Goal: Transaction & Acquisition: Register for event/course

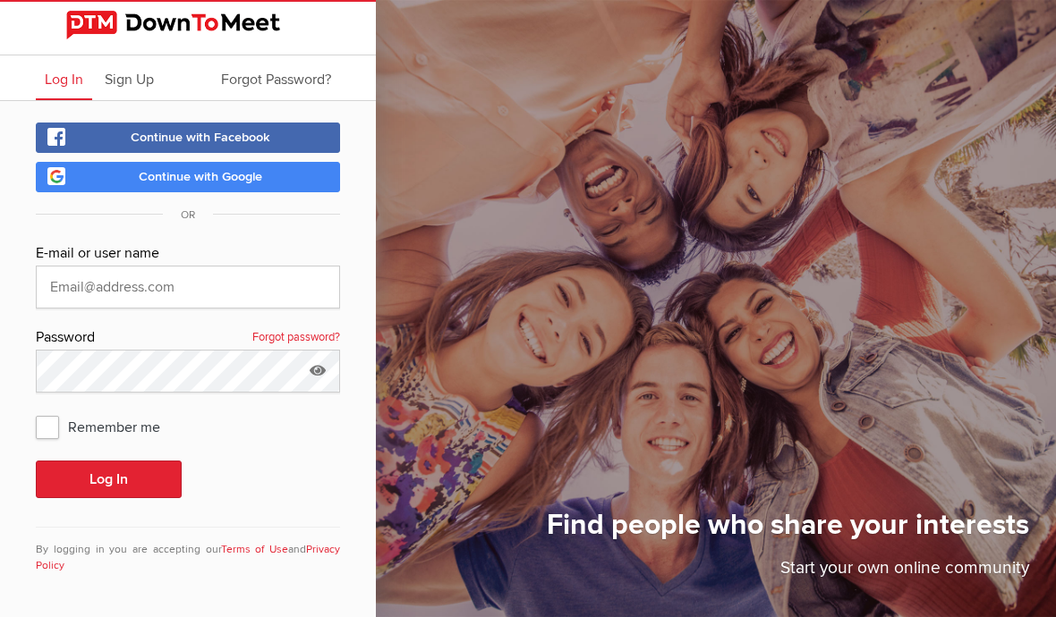
click at [121, 203] on div "OR" at bounding box center [188, 213] width 304 height 21
click at [114, 177] on link "Continue with Google" at bounding box center [188, 177] width 304 height 30
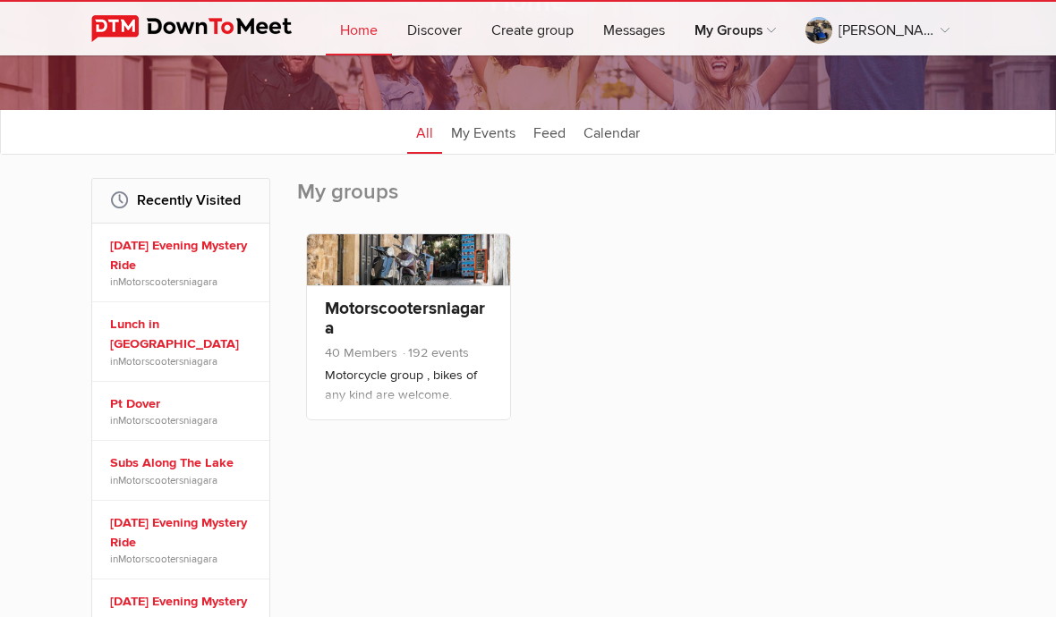
scroll to position [155, 0]
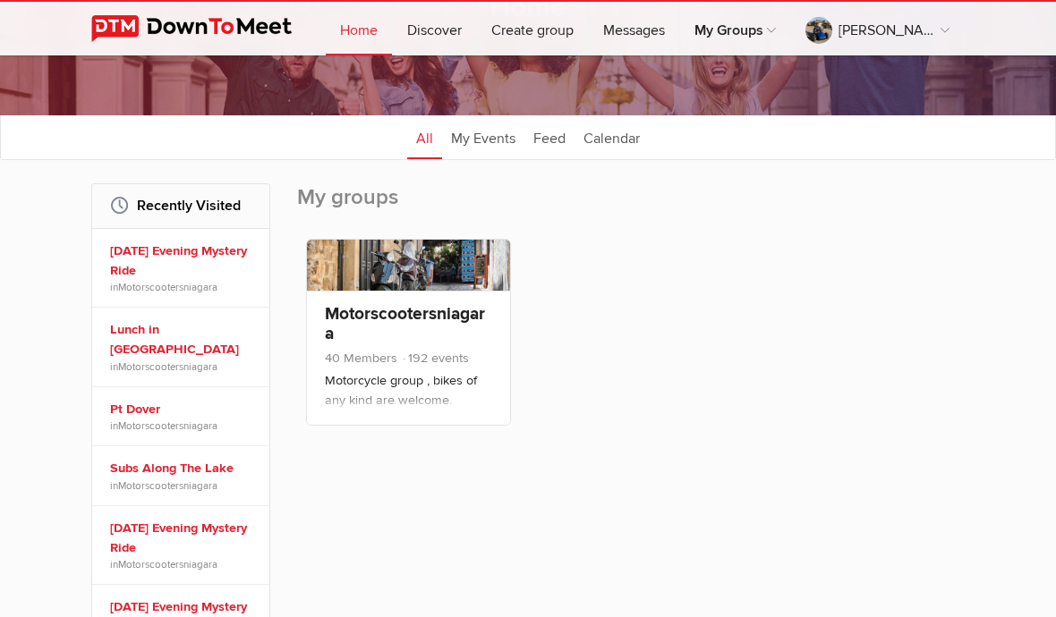
click at [159, 263] on link "[DATE] Evening Mystery Ride" at bounding box center [183, 261] width 147 height 38
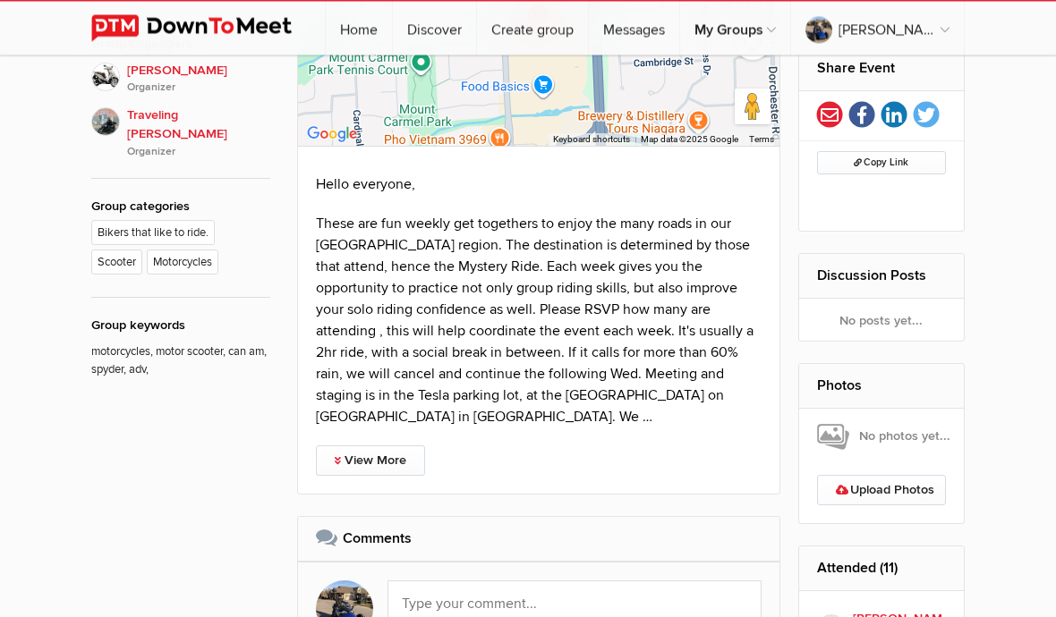
scroll to position [771, 0]
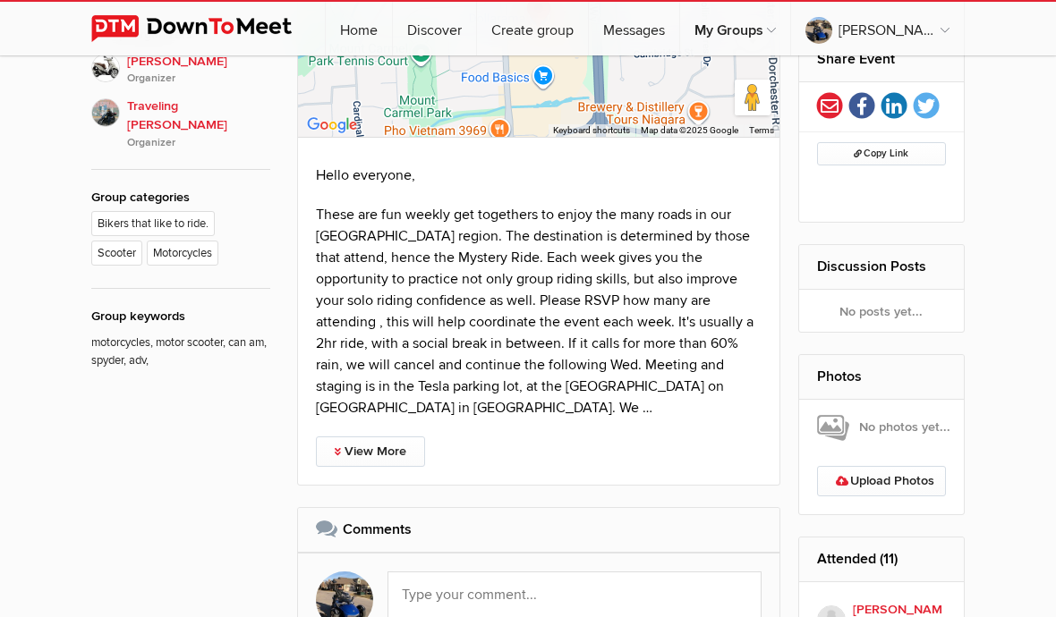
click at [363, 462] on link "View More" at bounding box center [370, 452] width 109 height 30
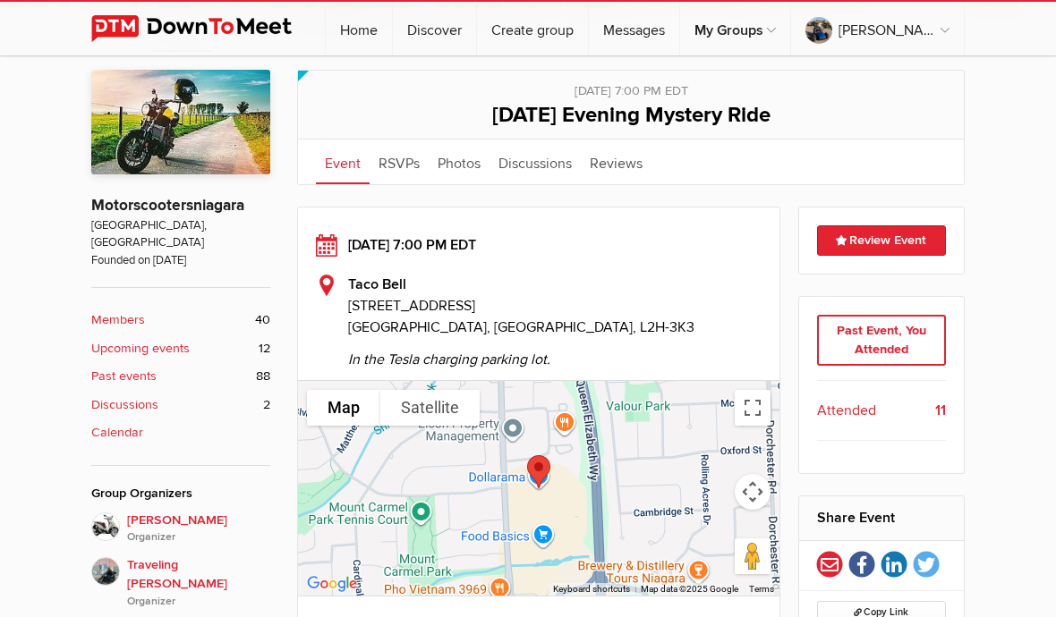
scroll to position [351, 0]
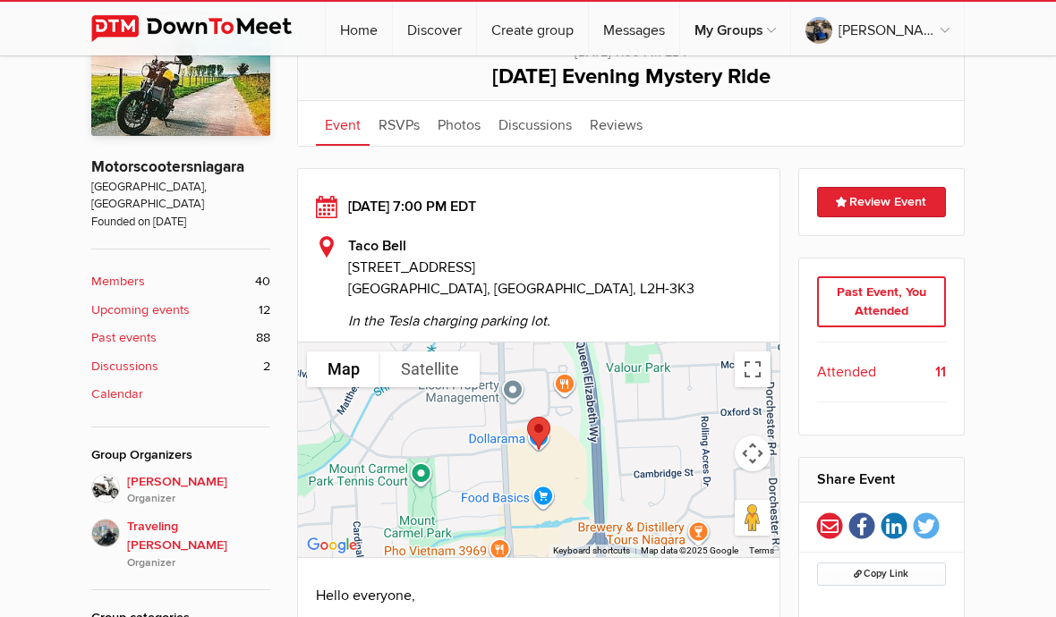
click at [142, 301] on b "Upcoming events" at bounding box center [140, 311] width 98 height 20
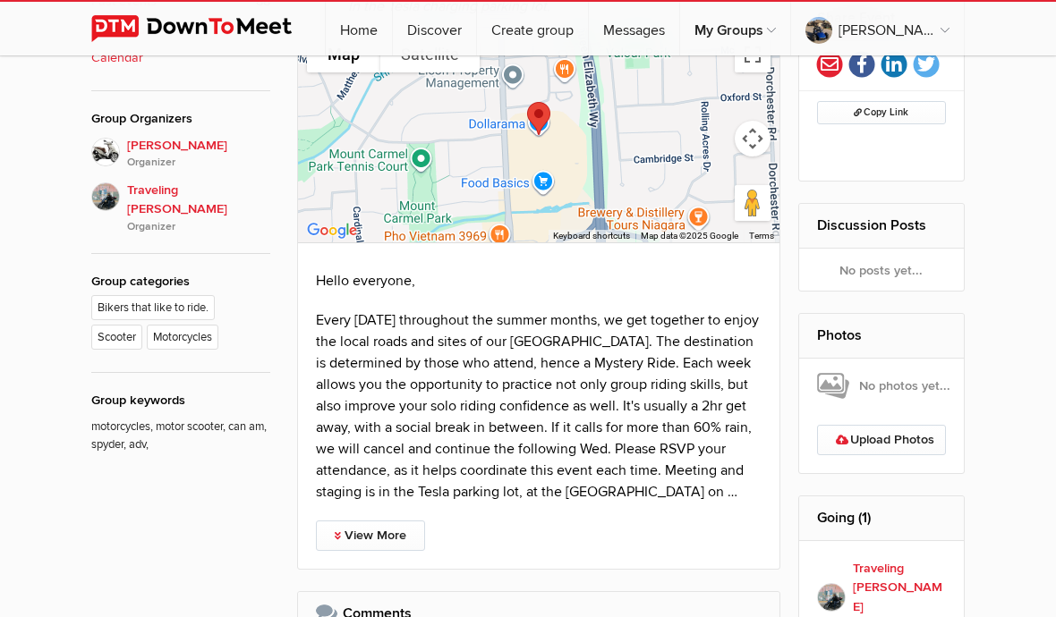
scroll to position [719, 0]
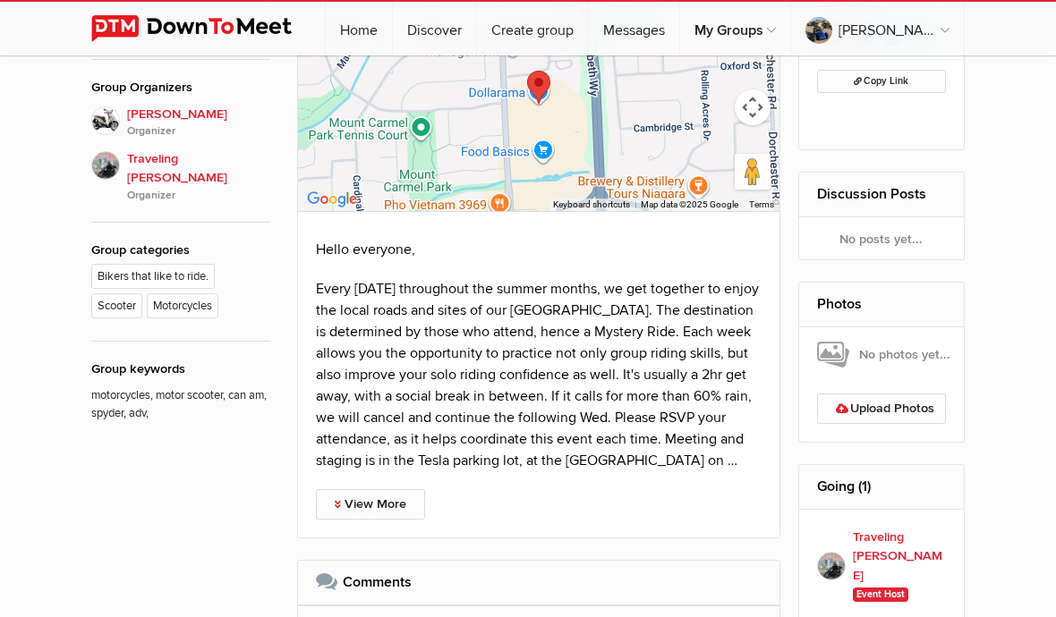
click at [375, 499] on link "View More" at bounding box center [370, 504] width 109 height 30
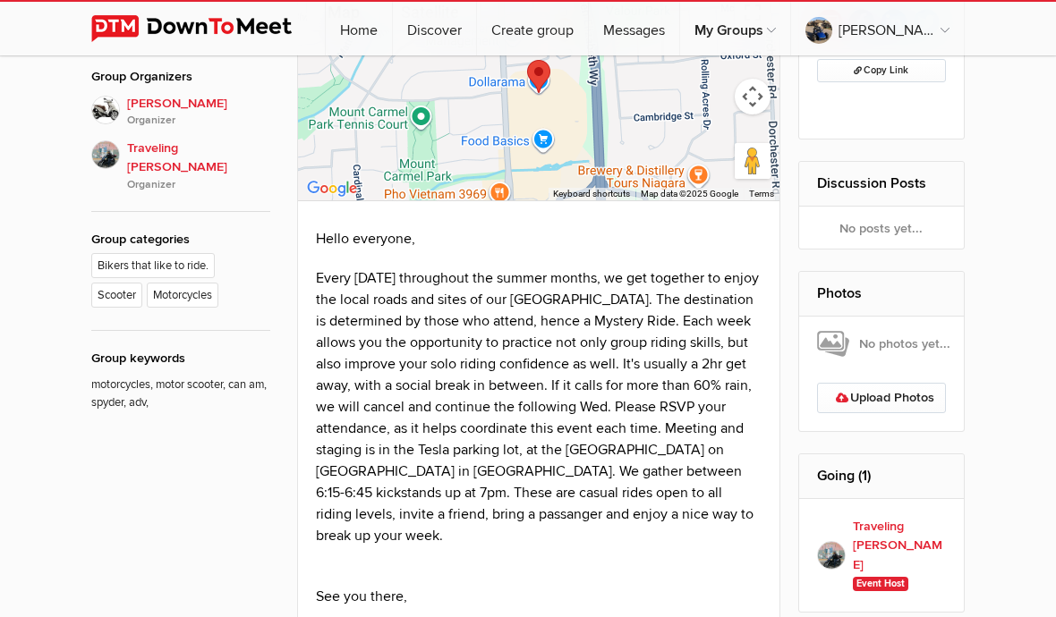
scroll to position [736, 0]
